Goal: Find specific page/section: Find specific page/section

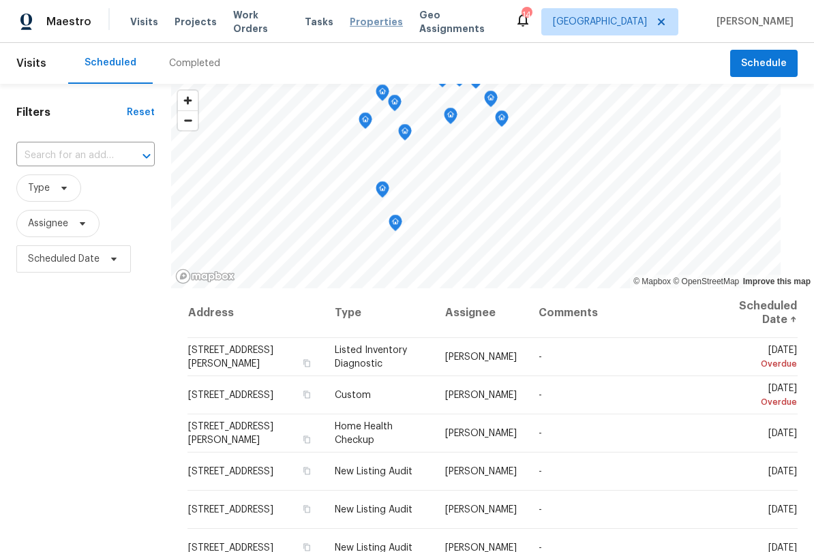
click at [365, 25] on span "Properties" at bounding box center [376, 22] width 53 height 14
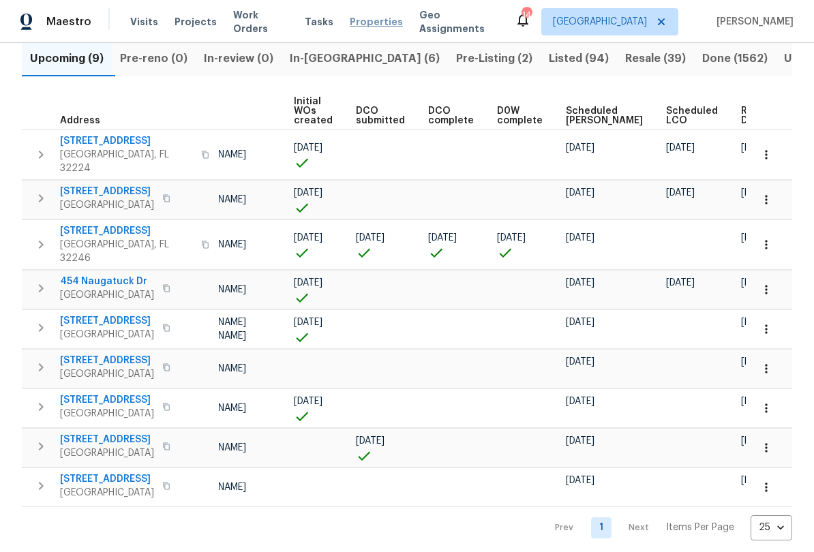
scroll to position [0, 98]
click at [766, 193] on icon "button" at bounding box center [767, 200] width 14 height 14
